Goal: Task Accomplishment & Management: Use online tool/utility

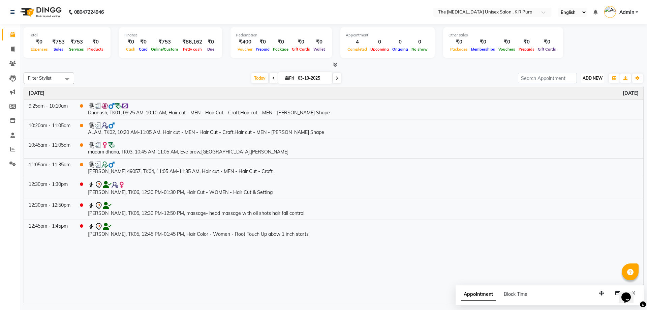
click at [595, 79] on span "ADD NEW" at bounding box center [593, 78] width 20 height 5
click at [573, 100] on link "Add Invoice" at bounding box center [577, 99] width 53 height 9
select select "service"
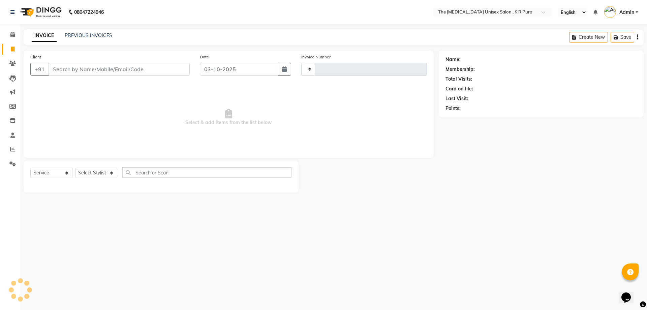
type input "3160"
select select "4050"
click at [59, 69] on input "Client" at bounding box center [119, 69] width 141 height 13
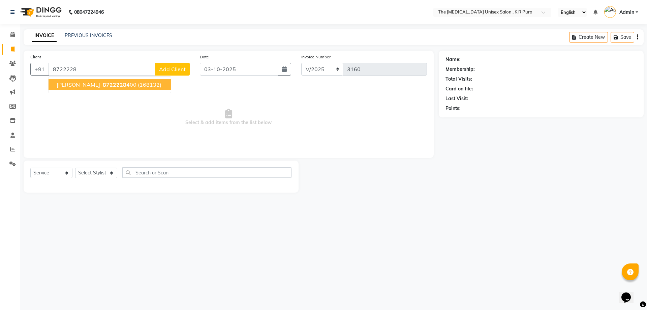
click at [113, 86] on span "8722228" at bounding box center [115, 84] width 24 height 7
type input "8722228400"
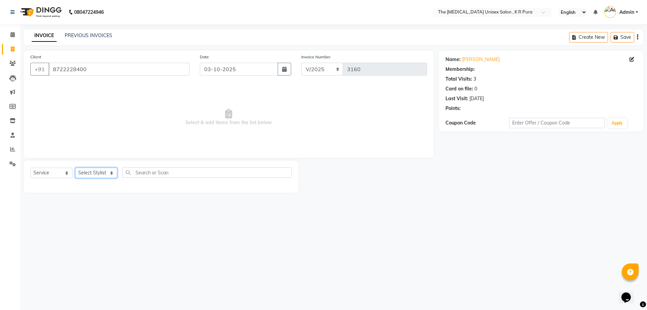
click at [108, 172] on select "Select Stylist [PERSON_NAME] [PERSON_NAME] [PERSON_NAME] [PERSON_NAME]" at bounding box center [96, 173] width 42 height 10
select select "21266"
click at [75, 168] on select "Select Stylist [PERSON_NAME] [PERSON_NAME] [PERSON_NAME] [PERSON_NAME]" at bounding box center [96, 173] width 42 height 10
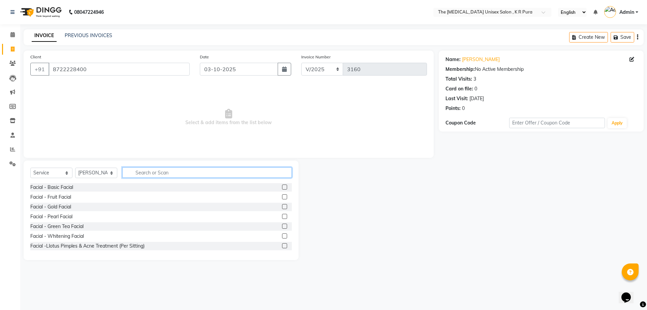
click at [159, 173] on input "text" at bounding box center [207, 172] width 170 height 10
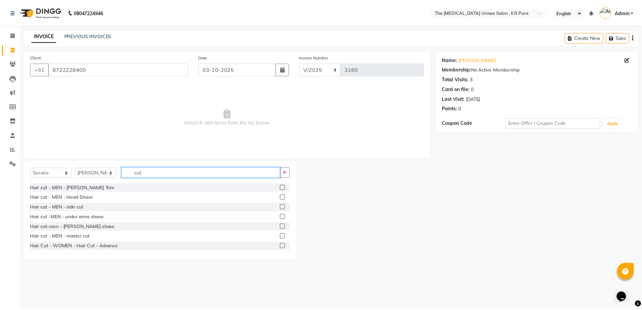
scroll to position [101, 0]
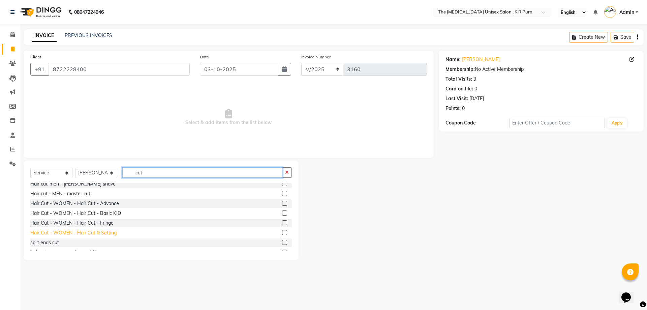
type input "cut"
click at [102, 234] on div "Hair Cut - WOMEN - Hair Cut & Setting" at bounding box center [73, 232] width 86 height 7
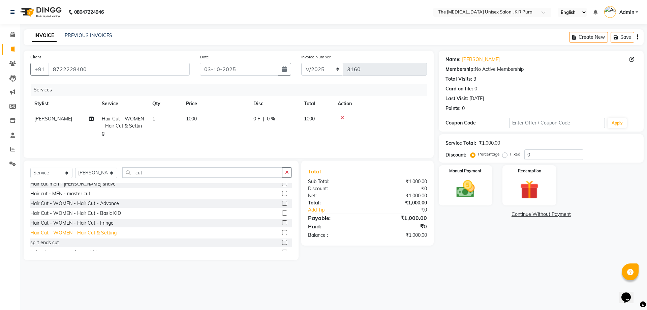
click at [102, 234] on div "Hair Cut - WOMEN - Hair Cut & Setting" at bounding box center [73, 232] width 86 height 7
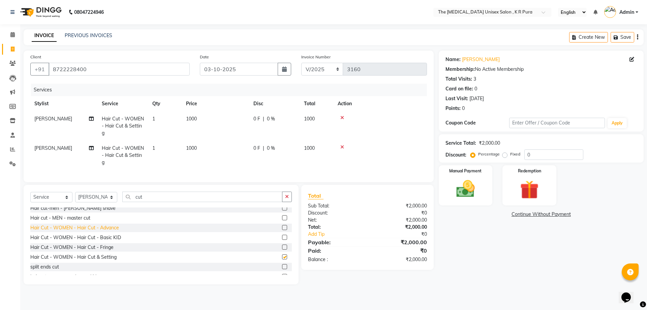
checkbox input "false"
drag, startPoint x: 485, startPoint y: 187, endPoint x: 472, endPoint y: 193, distance: 15.0
click at [485, 187] on div "Manual Payment" at bounding box center [466, 185] width 56 height 41
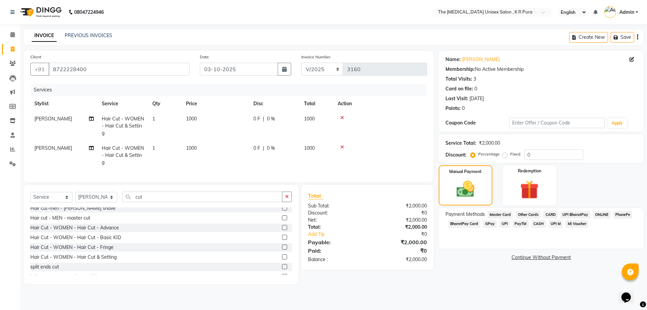
click at [553, 215] on span "CARD" at bounding box center [550, 215] width 14 height 8
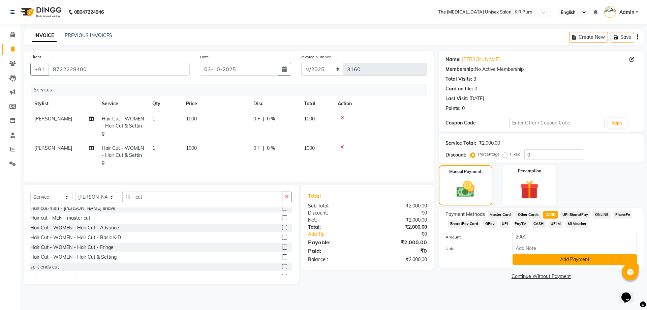
click at [555, 257] on button "Add Payment" at bounding box center [575, 259] width 124 height 10
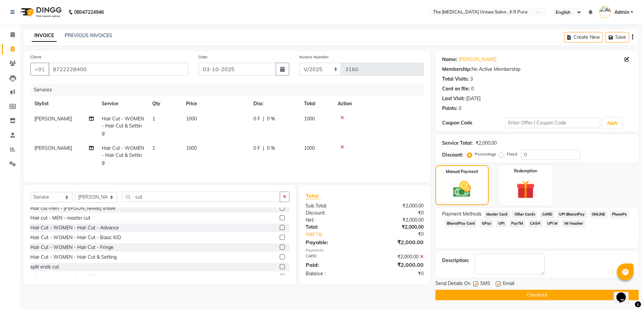
scroll to position [0, 0]
click at [550, 294] on button "Checkout" at bounding box center [537, 294] width 203 height 10
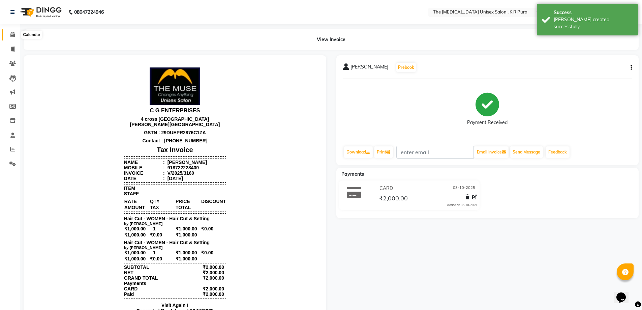
click at [14, 33] on icon at bounding box center [12, 34] width 4 height 5
